Goal: Transaction & Acquisition: Purchase product/service

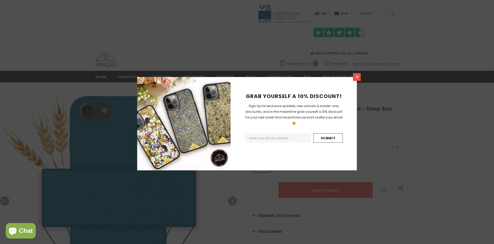
click at [357, 77] on icon at bounding box center [356, 76] width 3 height 3
